Goal: Information Seeking & Learning: Understand process/instructions

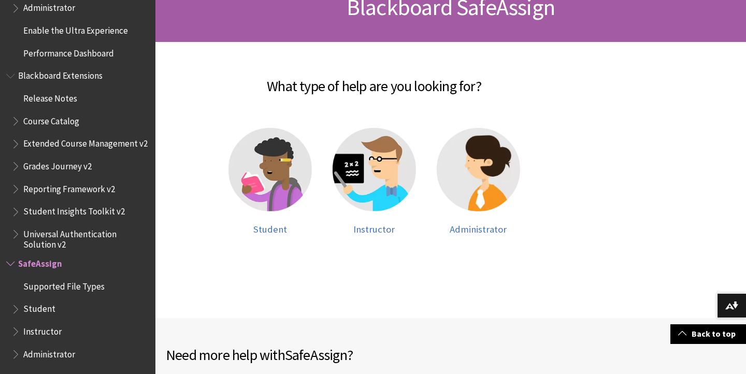
scroll to position [179, 0]
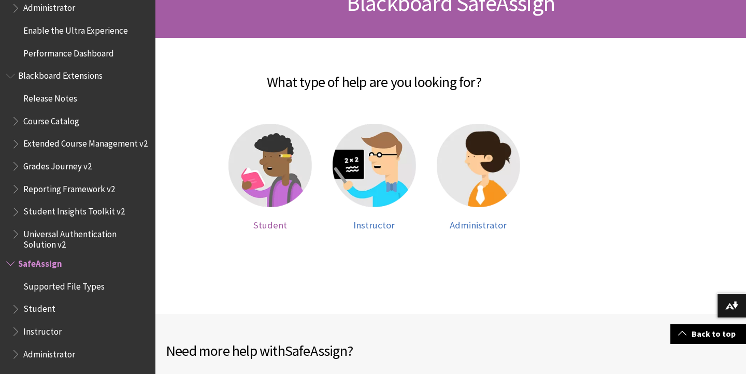
click at [252, 193] on img at bounding box center [269, 165] width 83 height 83
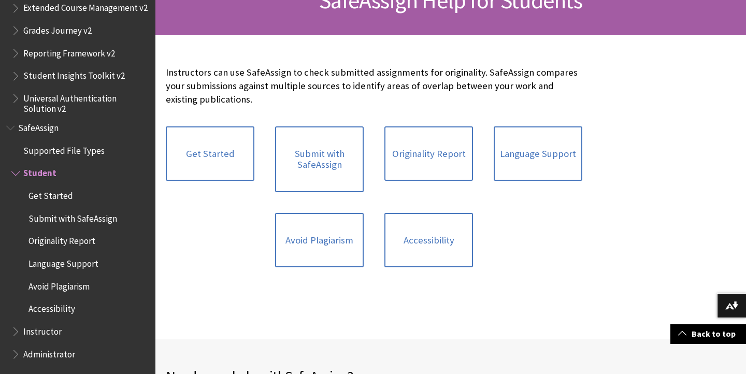
scroll to position [181, 0]
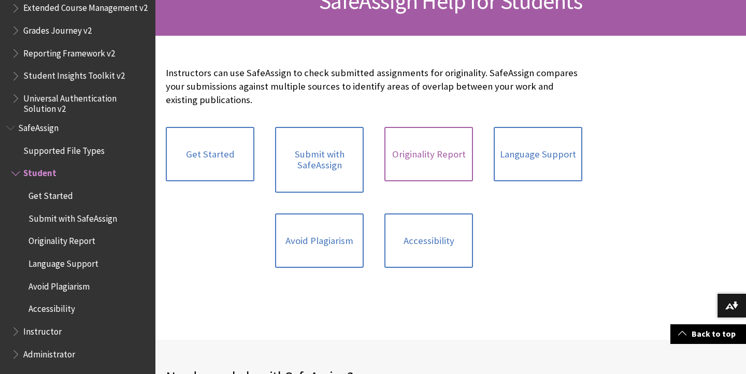
click at [412, 162] on link "Originality Report" at bounding box center [428, 154] width 89 height 55
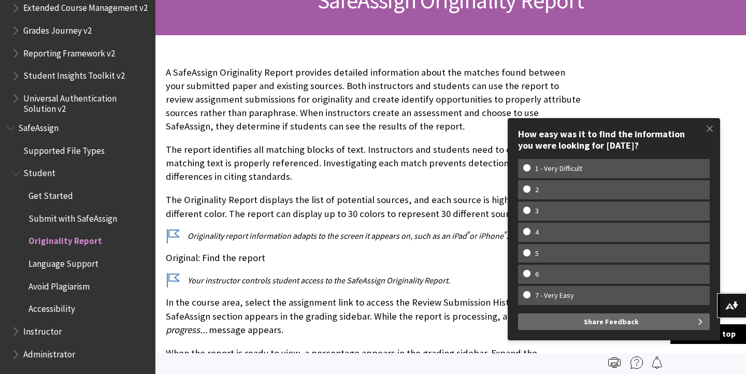
scroll to position [182, 0]
